Goal: Find specific page/section: Find specific page/section

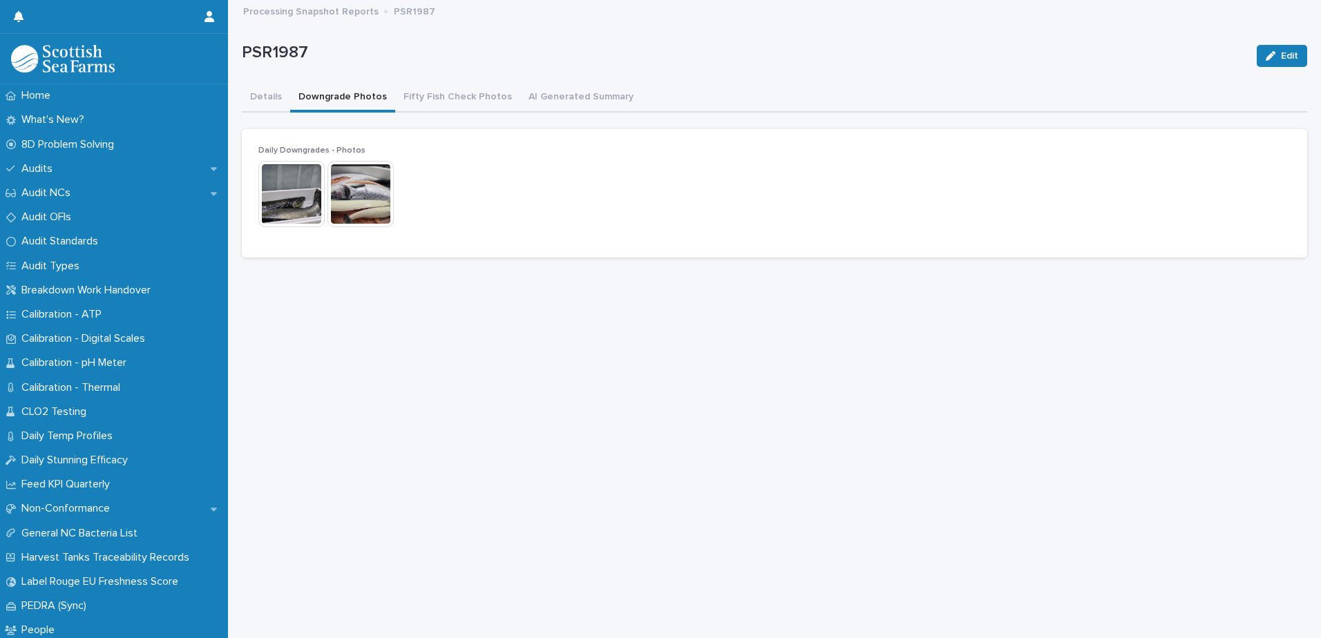
click at [330, 111] on button "Downgrade Photos" at bounding box center [342, 98] width 105 height 29
click at [292, 200] on img at bounding box center [291, 194] width 66 height 66
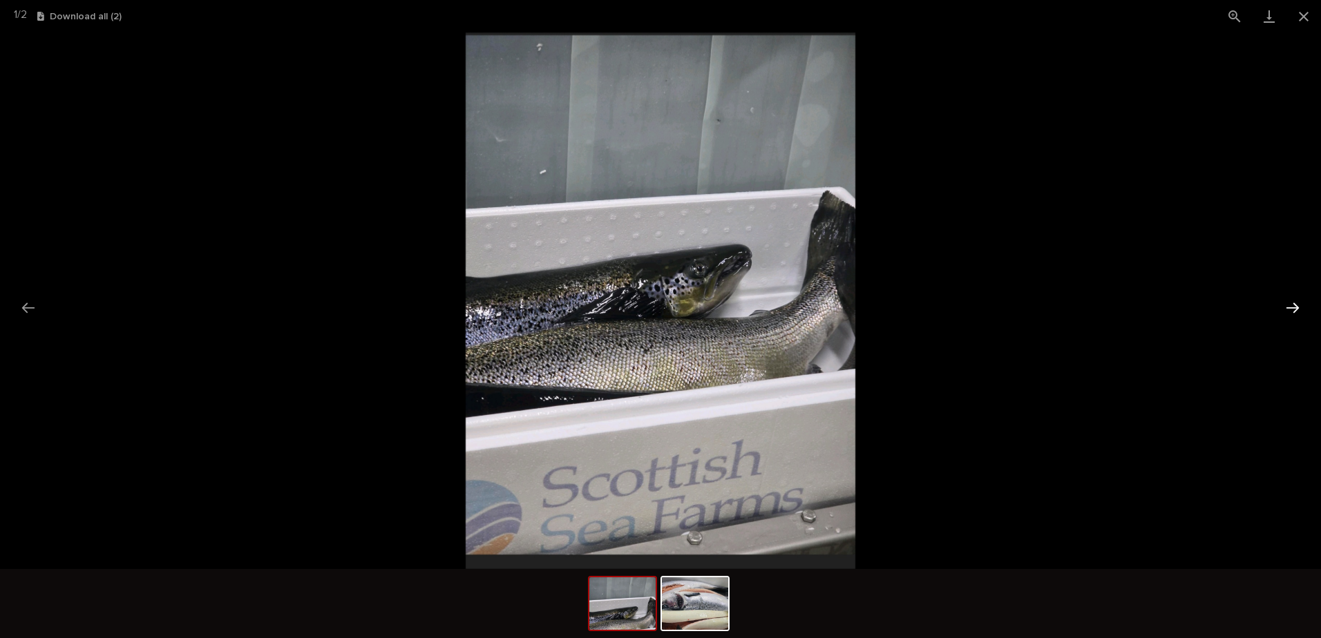
click at [1294, 307] on button "Next slide" at bounding box center [1292, 307] width 29 height 27
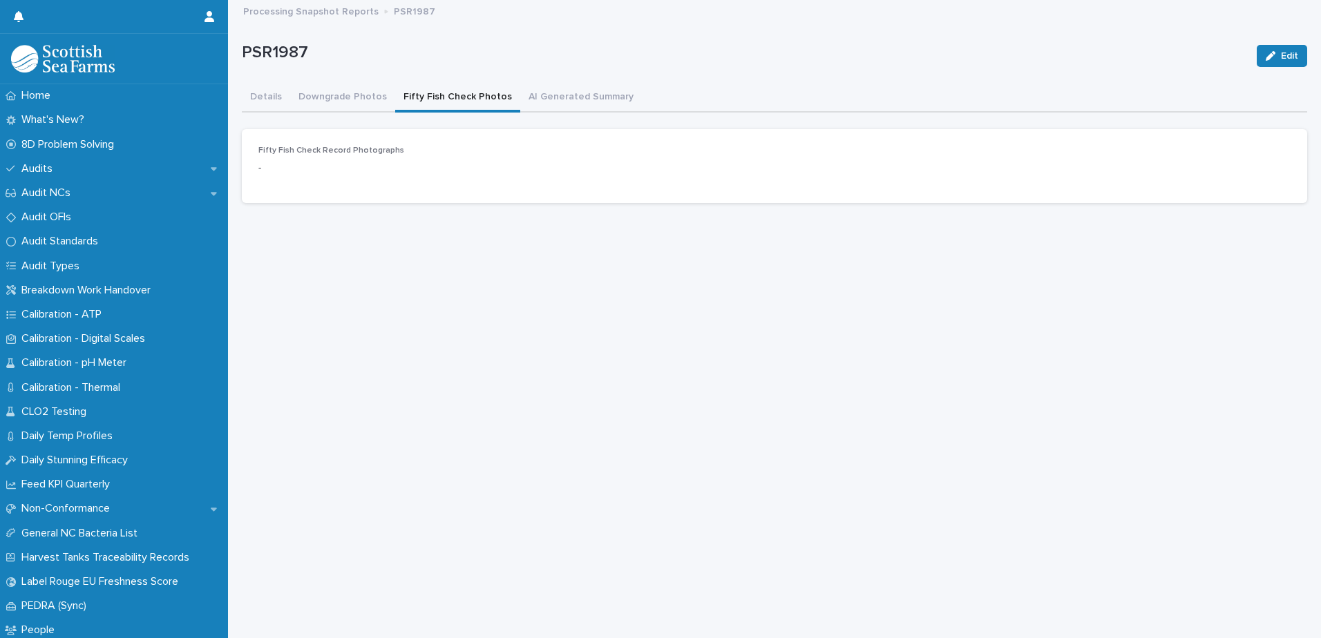
click at [431, 104] on button "Fifty Fish Check Photos" at bounding box center [457, 98] width 125 height 29
